Goal: Download file/media

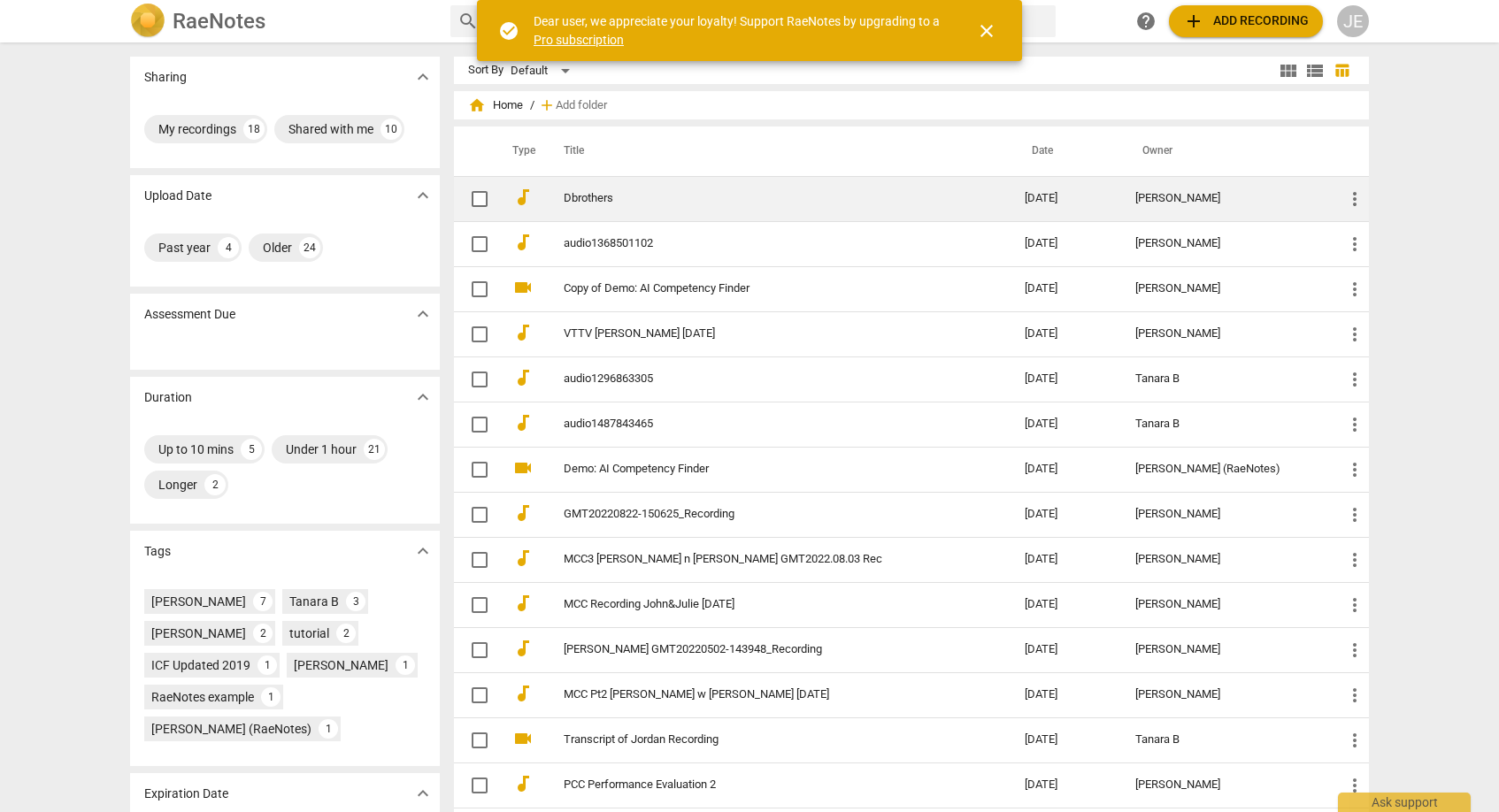
click at [1354, 193] on span "more_vert" at bounding box center [1354, 198] width 21 height 21
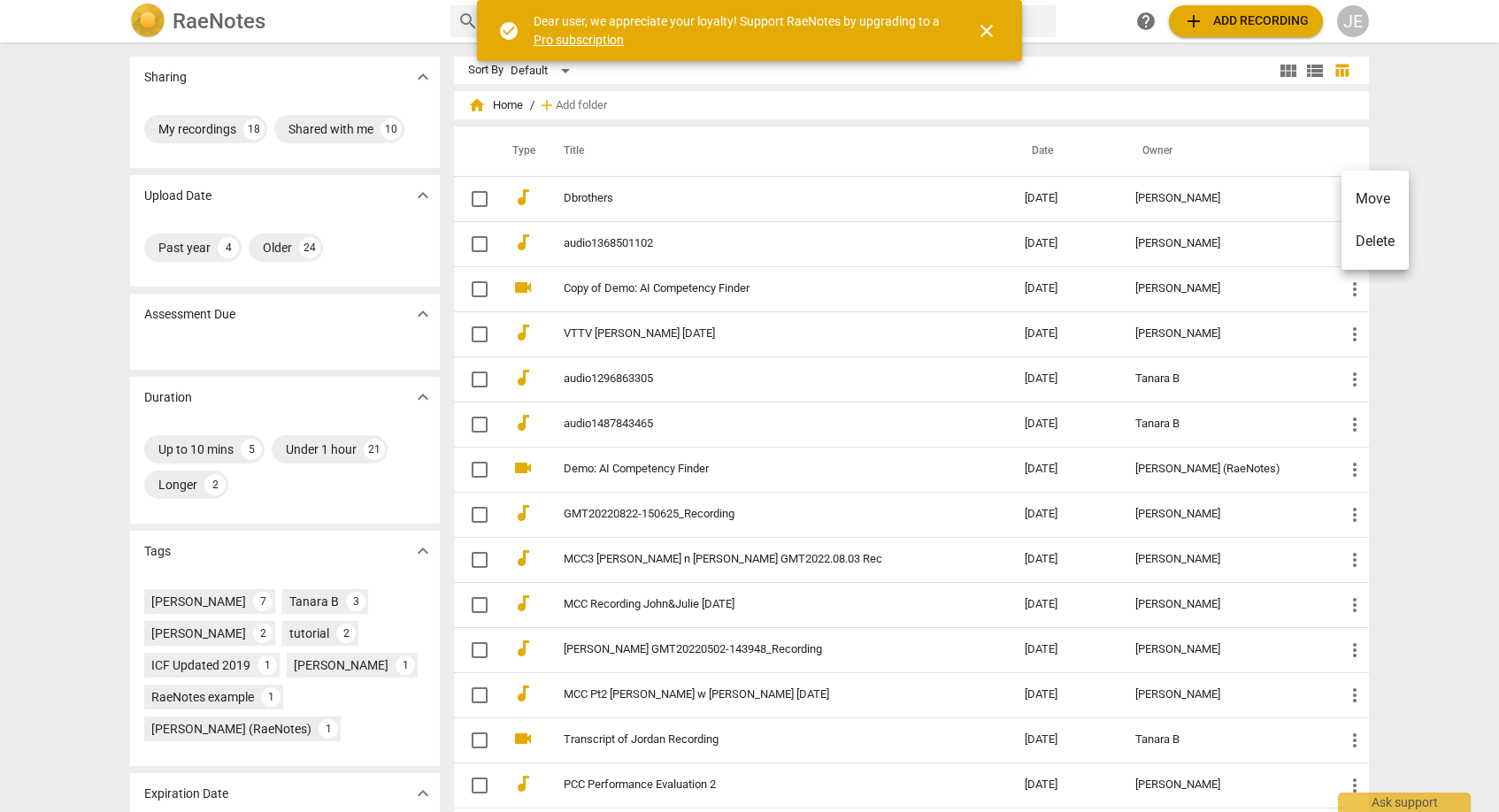
click at [1249, 195] on div at bounding box center [749, 406] width 1499 height 812
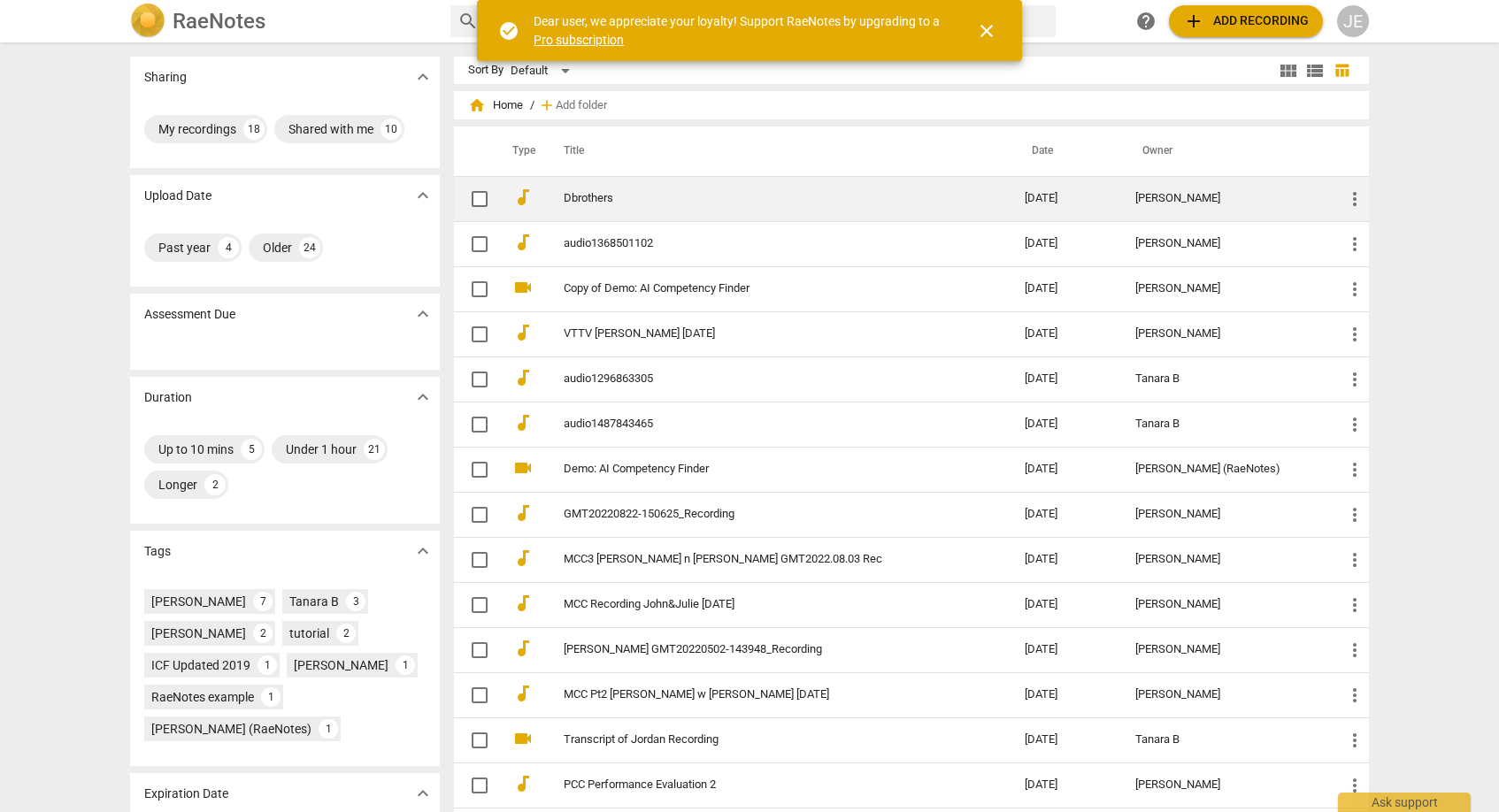
click at [584, 194] on link "Dbrothers" at bounding box center [762, 198] width 397 height 13
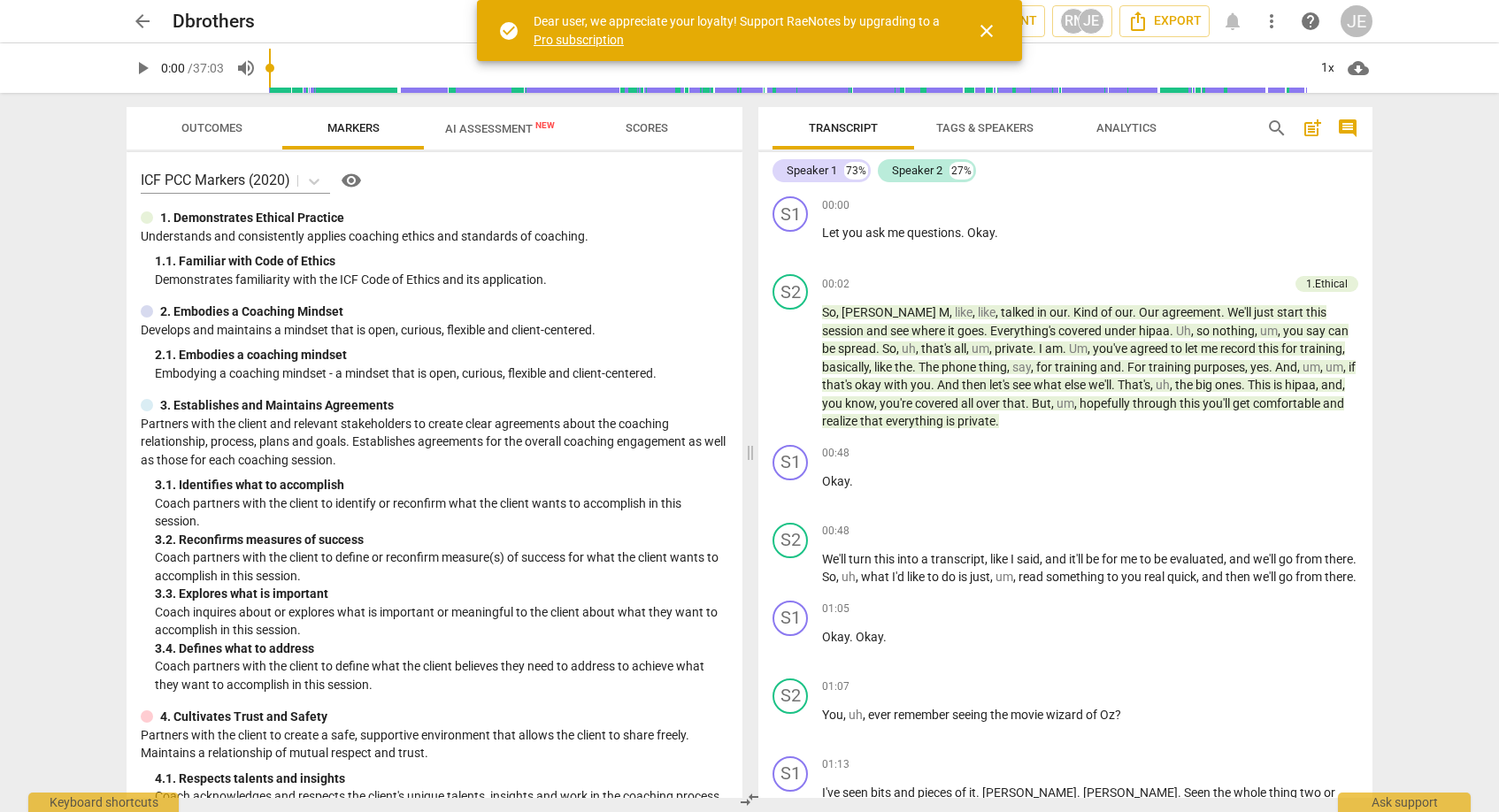
click at [988, 28] on span "close" at bounding box center [986, 30] width 21 height 21
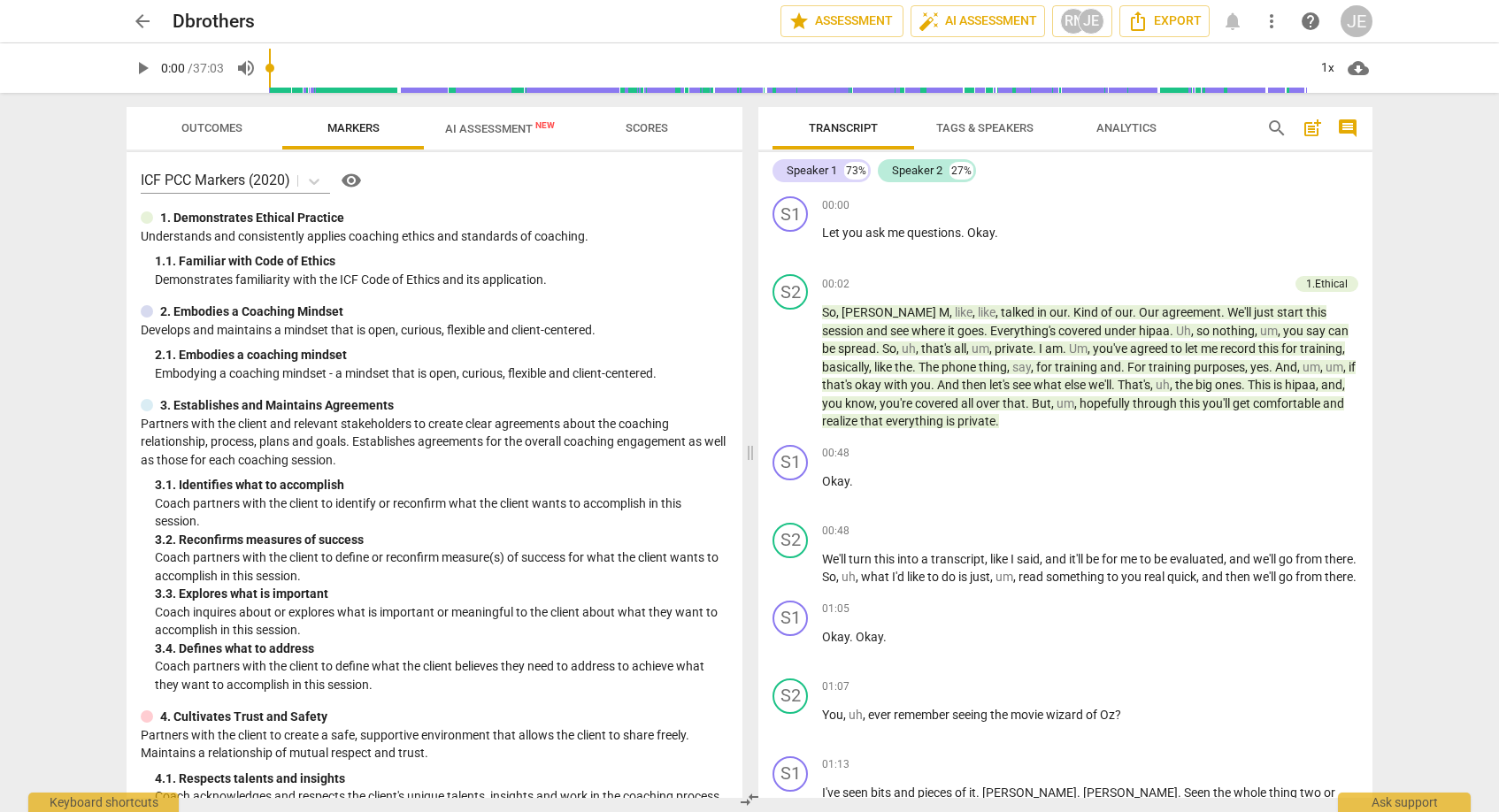
click at [1358, 70] on span "cloud_download" at bounding box center [1358, 68] width 21 height 21
click at [1374, 65] on li "Download audio" at bounding box center [1409, 68] width 131 height 42
click at [1383, 278] on div "Transcript Tags & Speakers Analytics search post_add comment Speaker 1 73% Spea…" at bounding box center [1068, 452] width 635 height 719
click at [144, 18] on span "arrow_back" at bounding box center [142, 21] width 21 height 21
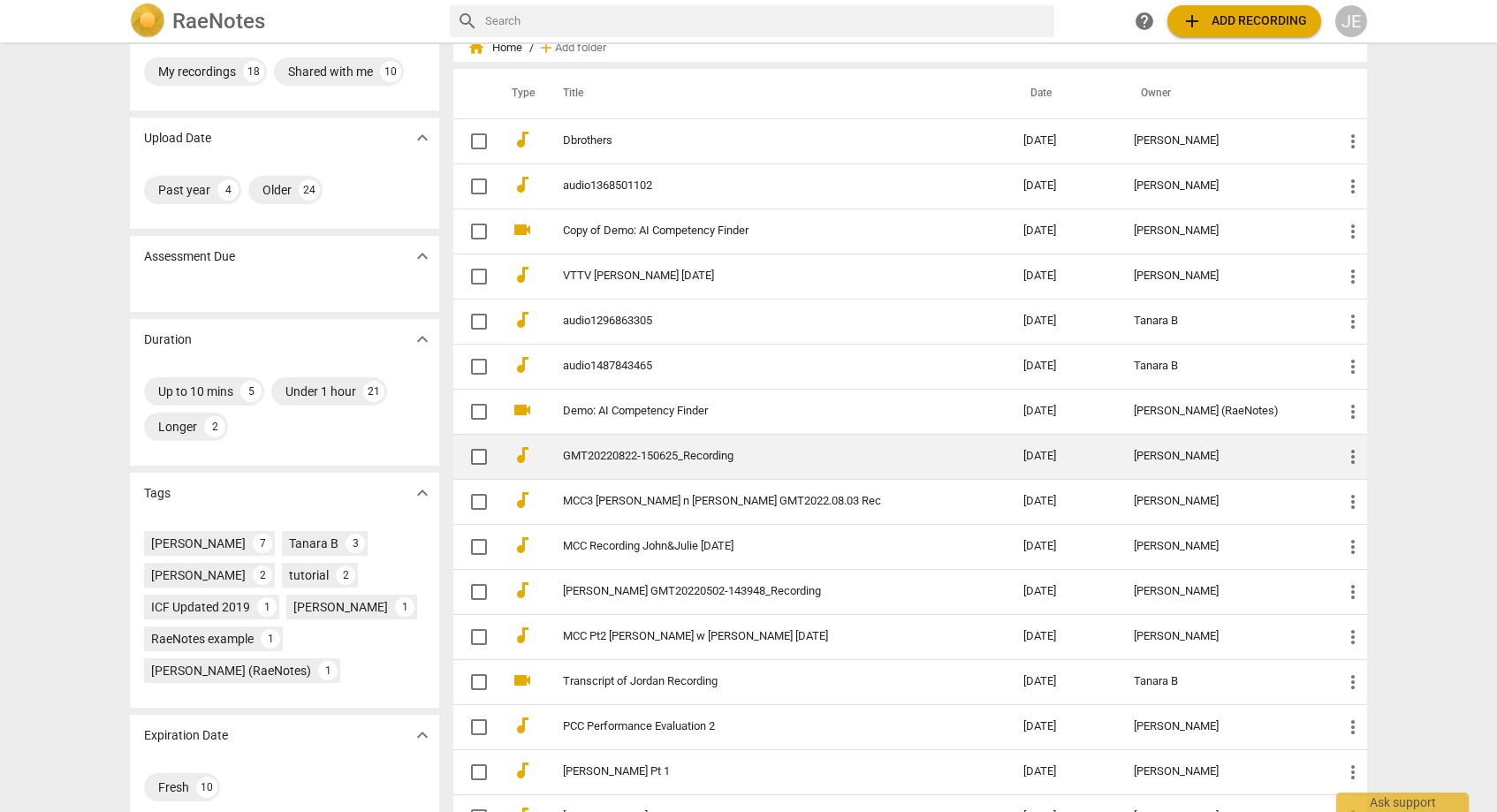
scroll to position [61, 0]
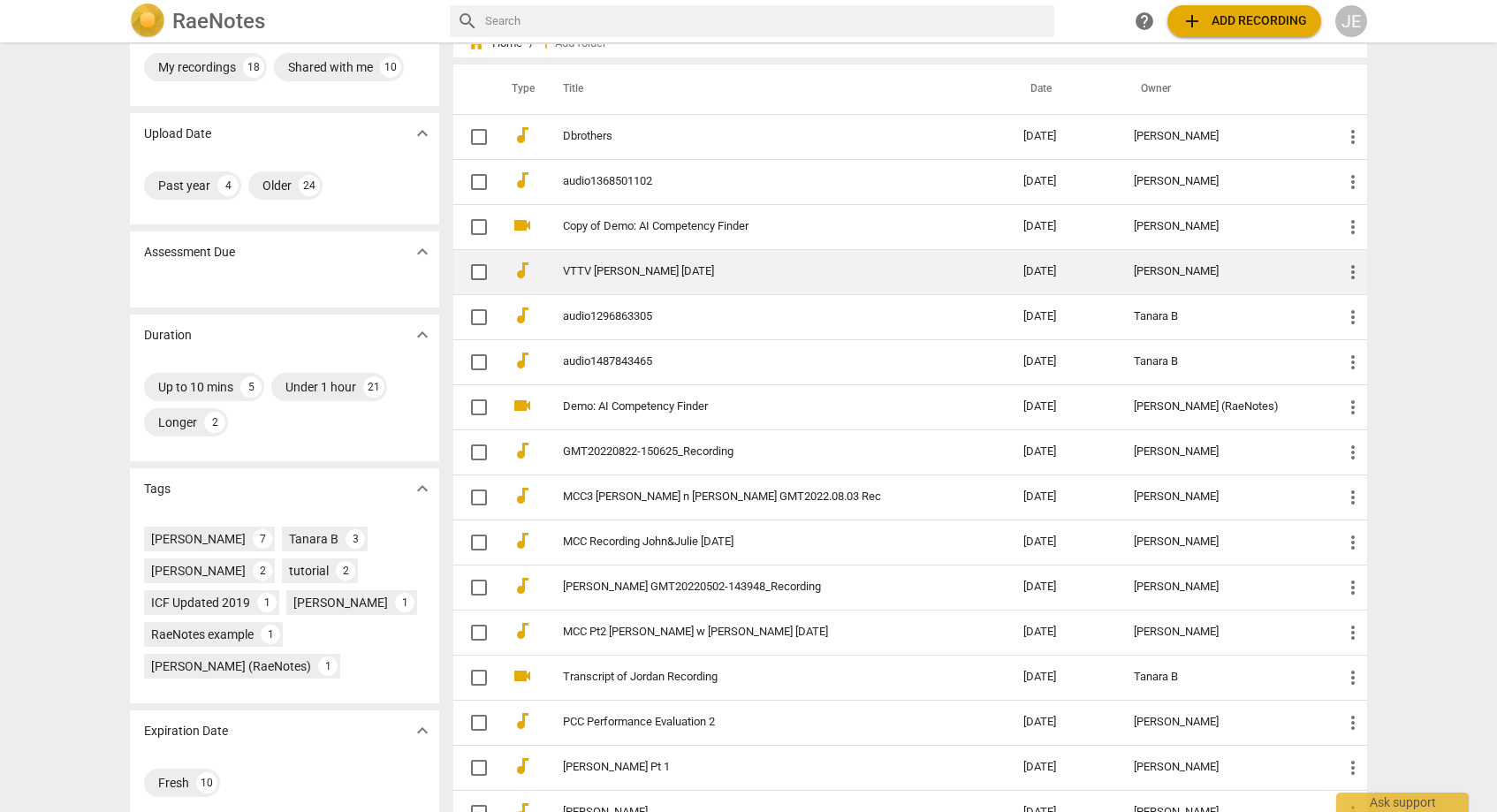
click at [594, 269] on link "VTTV [PERSON_NAME] [DATE]" at bounding box center [761, 271] width 397 height 13
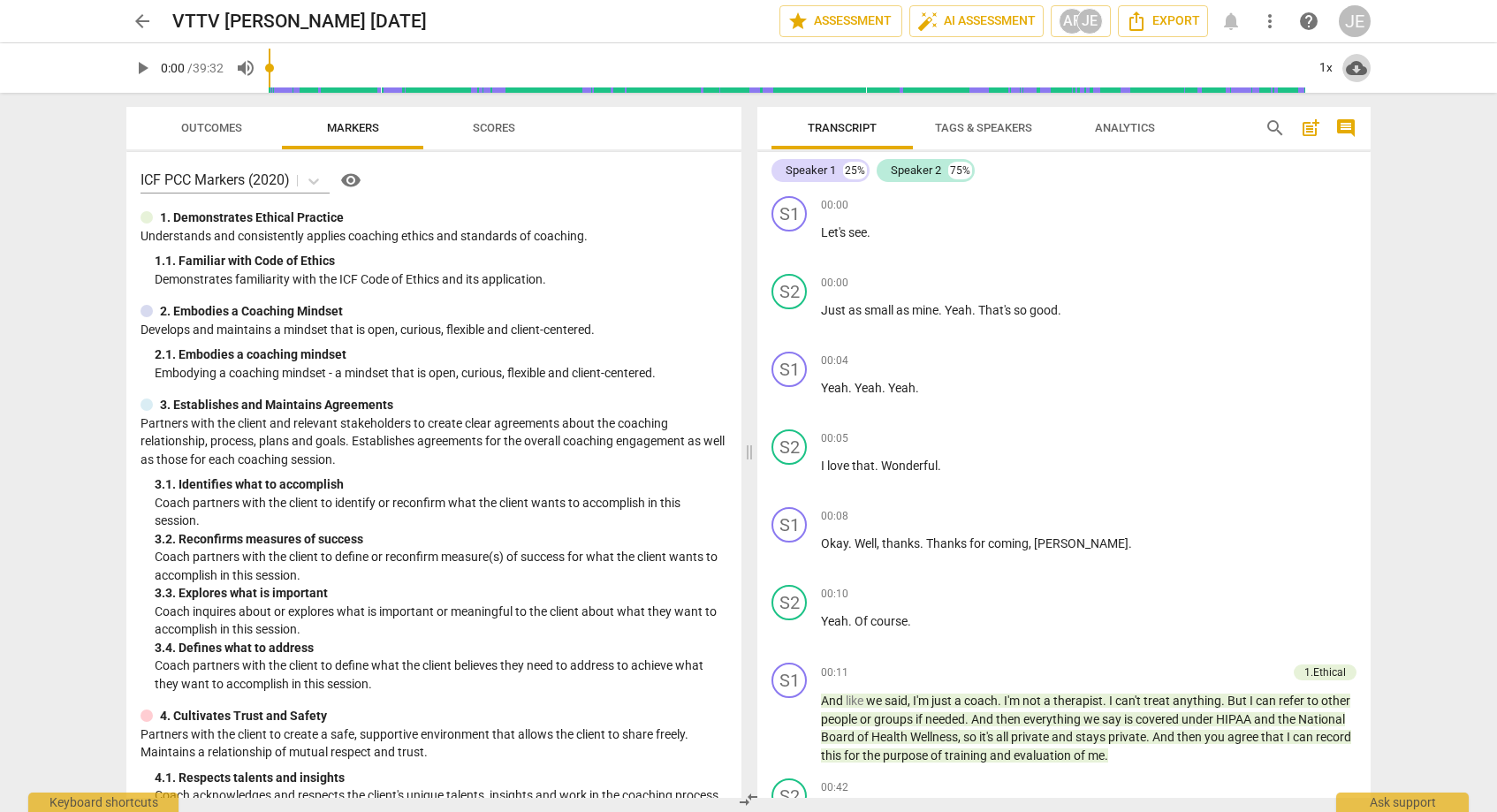
click at [1352, 68] on span "cloud_download" at bounding box center [1356, 68] width 21 height 21
click at [1379, 71] on li "Download audio" at bounding box center [1407, 68] width 131 height 42
